Goal: Task Accomplishment & Management: Use online tool/utility

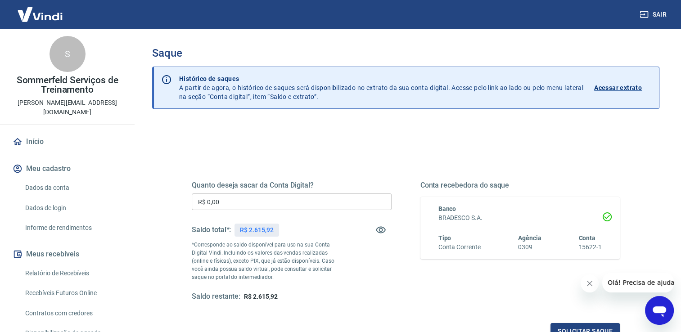
click at [279, 182] on h5 "Quanto deseja sacar da Conta Digital?" at bounding box center [292, 185] width 200 height 9
click at [276, 192] on div "Quanto deseja sacar da Conta Digital? R$ 0,00 ​ Saldo total*: R$ 2.615,92 *Corr…" at bounding box center [292, 241] width 200 height 121
click at [282, 203] on input "R$ 0,00" at bounding box center [292, 201] width 200 height 17
click at [277, 196] on input "R$ 0,00" at bounding box center [292, 201] width 200 height 17
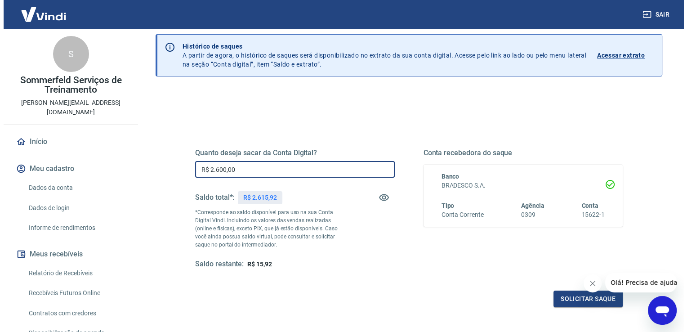
scroll to position [90, 0]
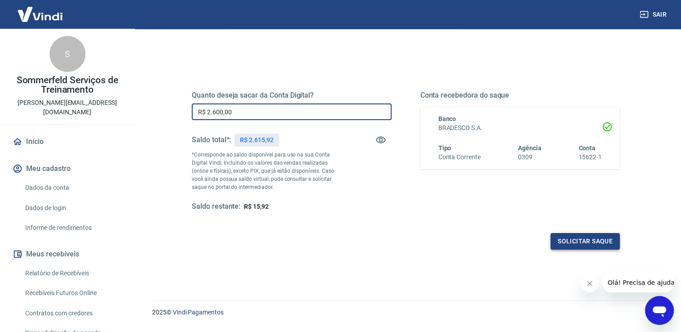
type input "R$ 2.600,00"
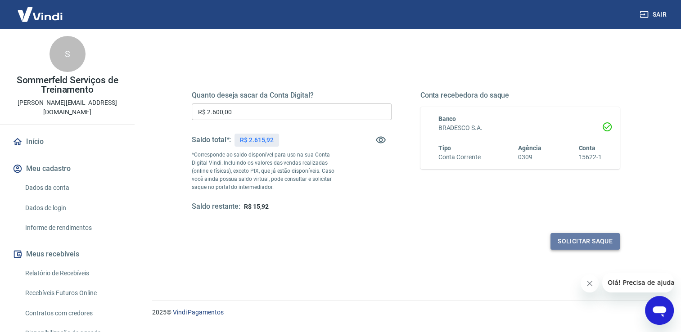
click at [580, 243] on button "Solicitar saque" at bounding box center [584, 241] width 69 height 17
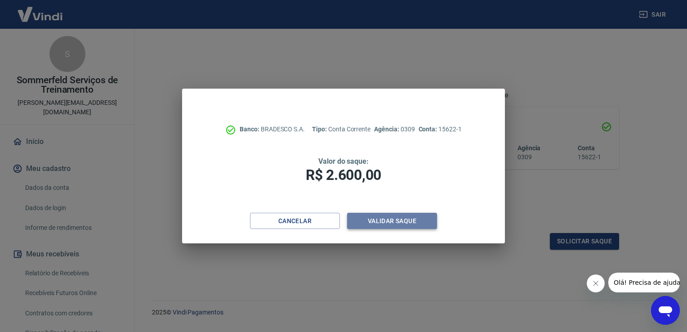
click at [380, 224] on button "Validar saque" at bounding box center [392, 221] width 90 height 17
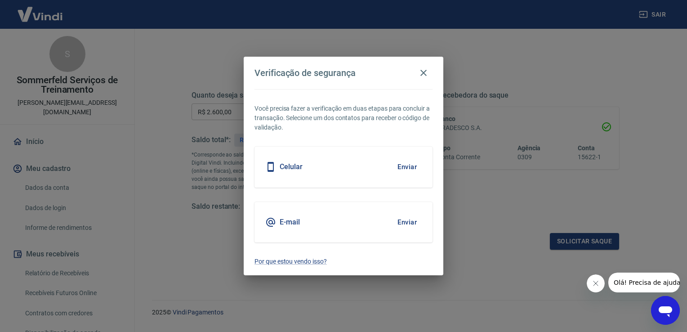
click at [409, 223] on button "Enviar" at bounding box center [407, 222] width 29 height 19
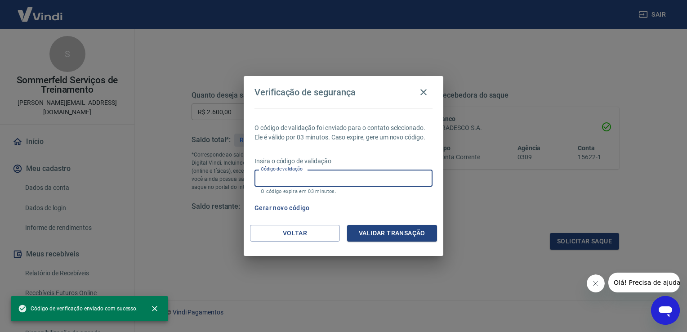
click at [300, 176] on input "Código de validação" at bounding box center [344, 178] width 178 height 17
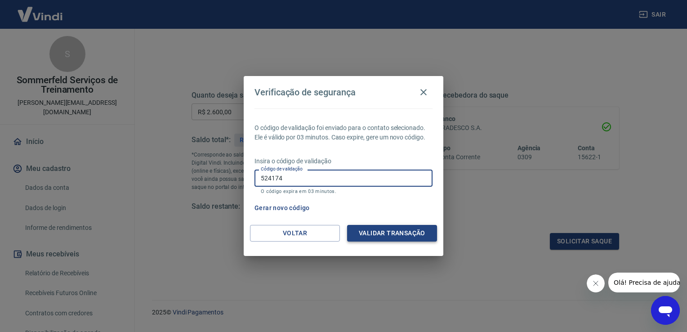
type input "524174"
click at [398, 230] on button "Validar transação" at bounding box center [392, 233] width 90 height 17
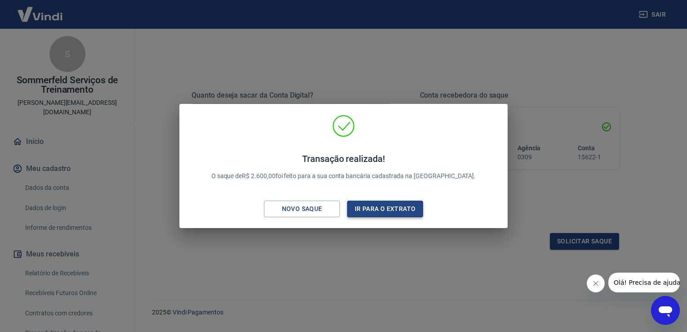
click at [398, 206] on button "Ir para o extrato" at bounding box center [385, 209] width 76 height 17
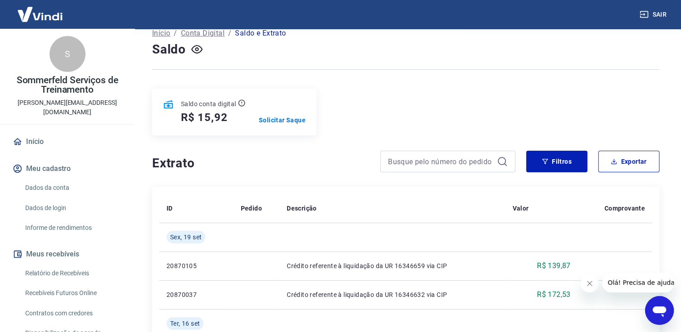
scroll to position [90, 0]
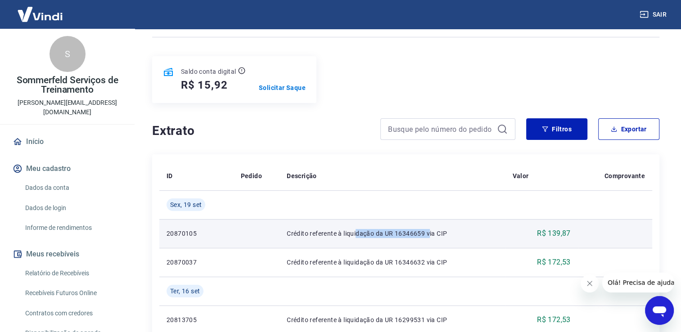
drag, startPoint x: 354, startPoint y: 230, endPoint x: 428, endPoint y: 231, distance: 74.2
click at [428, 231] on p "Crédito referente à liquidação da UR 16346659 via CIP" at bounding box center [392, 233] width 211 height 9
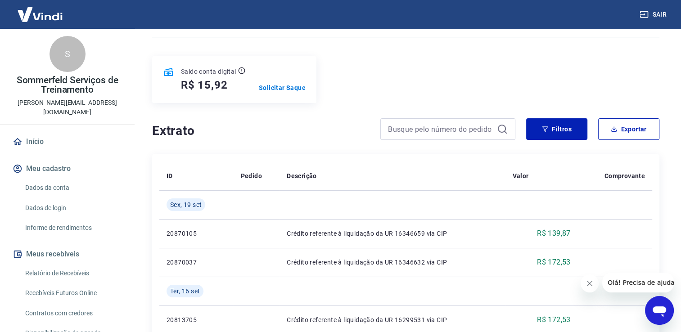
drag, startPoint x: 428, startPoint y: 231, endPoint x: 390, endPoint y: 157, distance: 83.7
